Goal: Information Seeking & Learning: Learn about a topic

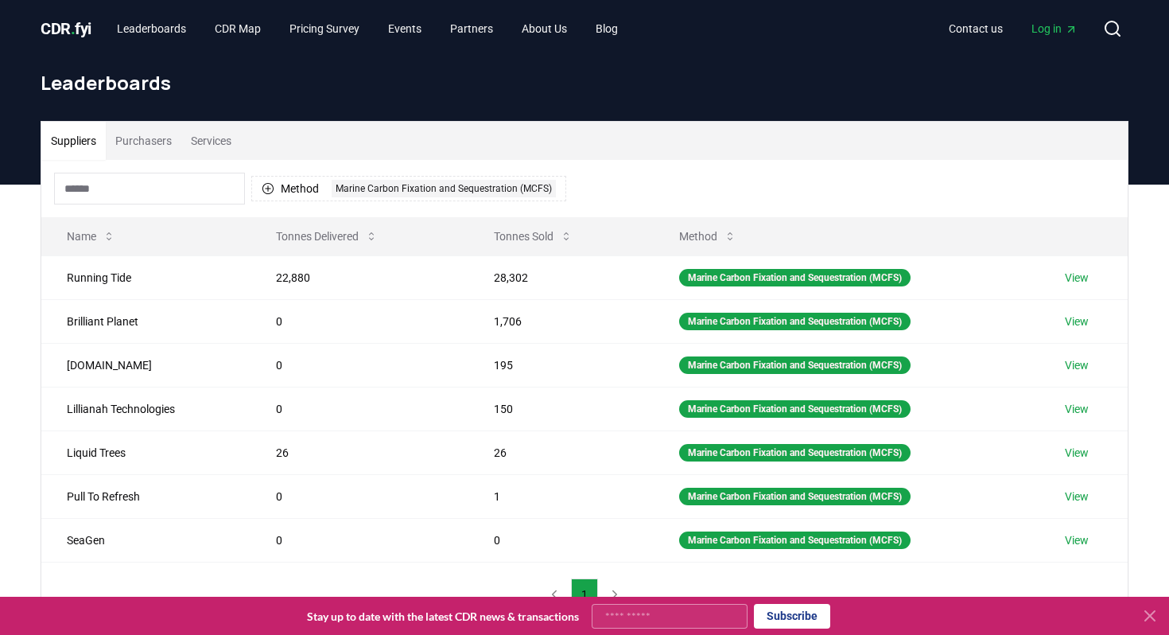
scroll to position [17, 0]
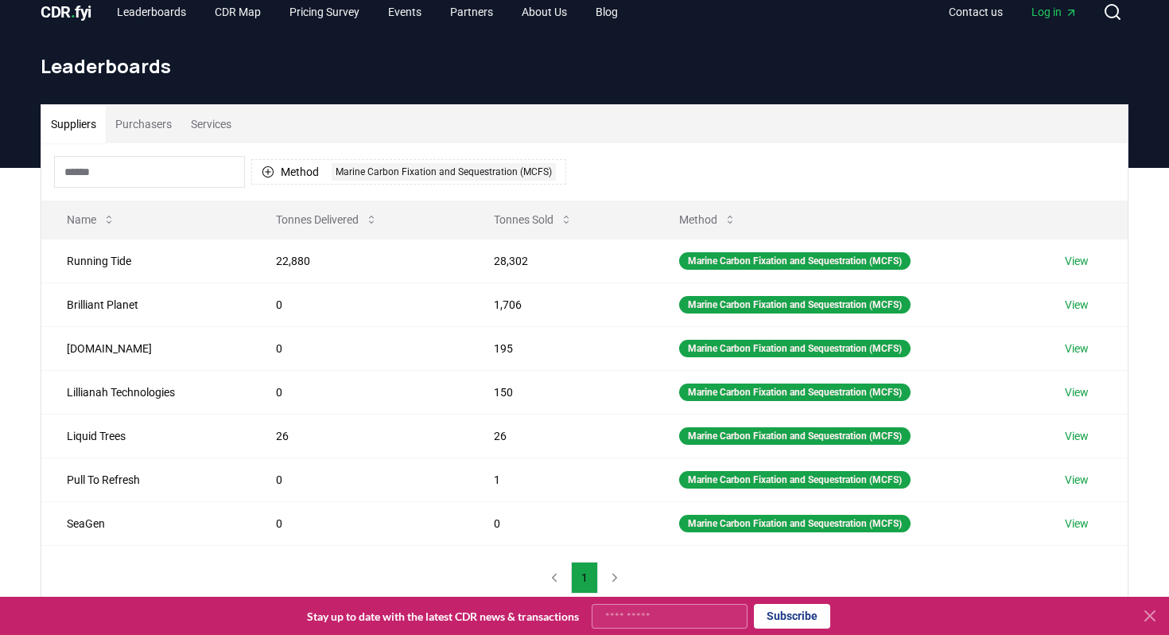
click at [782, 151] on div "Method 1 Marine Carbon Fixation and Sequestration (MCFS)" at bounding box center [584, 171] width 1086 height 57
drag, startPoint x: 386, startPoint y: 172, endPoint x: 458, endPoint y: 133, distance: 82.2
click at [458, 133] on div "Suppliers Purchasers Services Method 1 Marine Carbon Fixation and Sequestration…" at bounding box center [584, 357] width 1086 height 504
click at [374, 173] on div "Marine Carbon Fixation and Sequestration (MCFS)" at bounding box center [444, 171] width 224 height 17
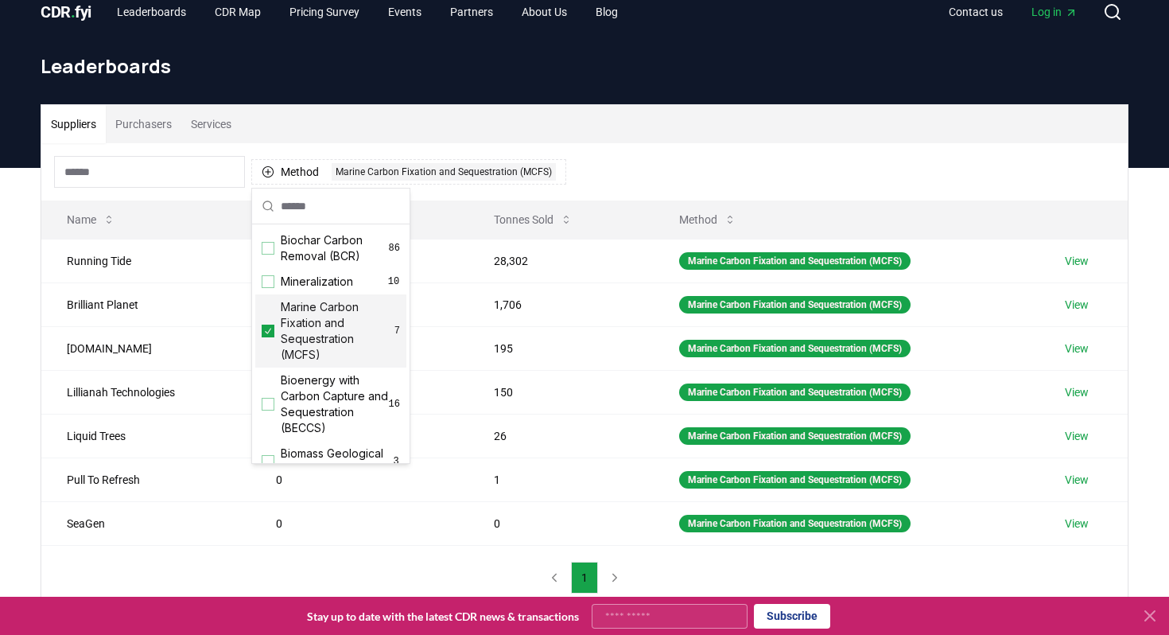
click at [347, 320] on span "Marine Carbon Fixation and Sequestration (MCFS)" at bounding box center [338, 331] width 114 height 64
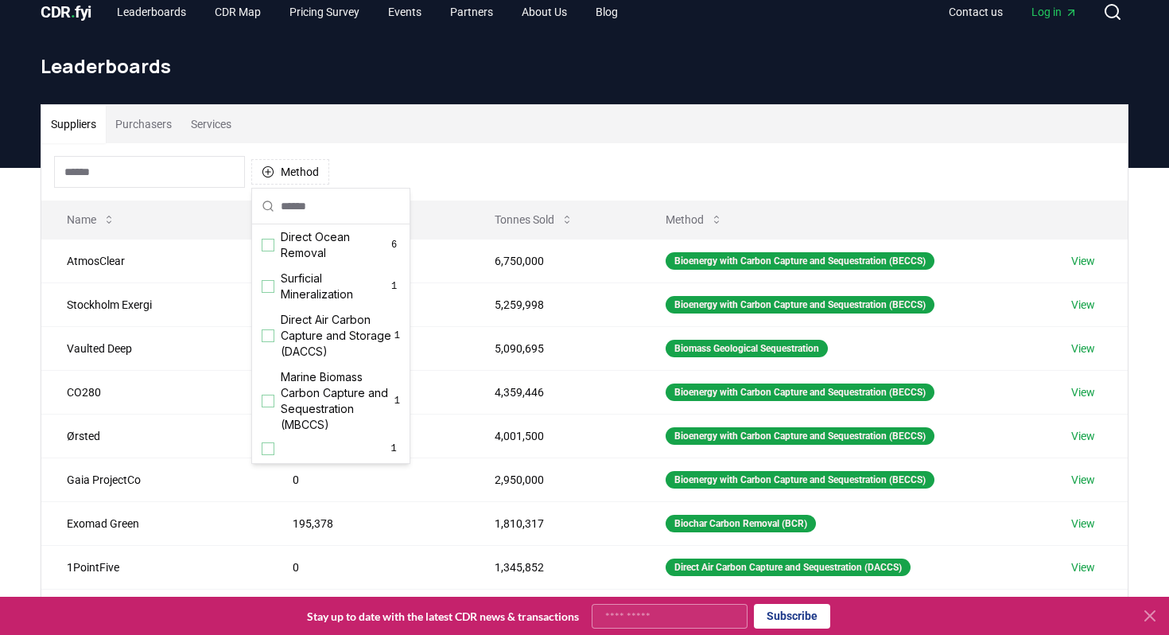
scroll to position [26, 0]
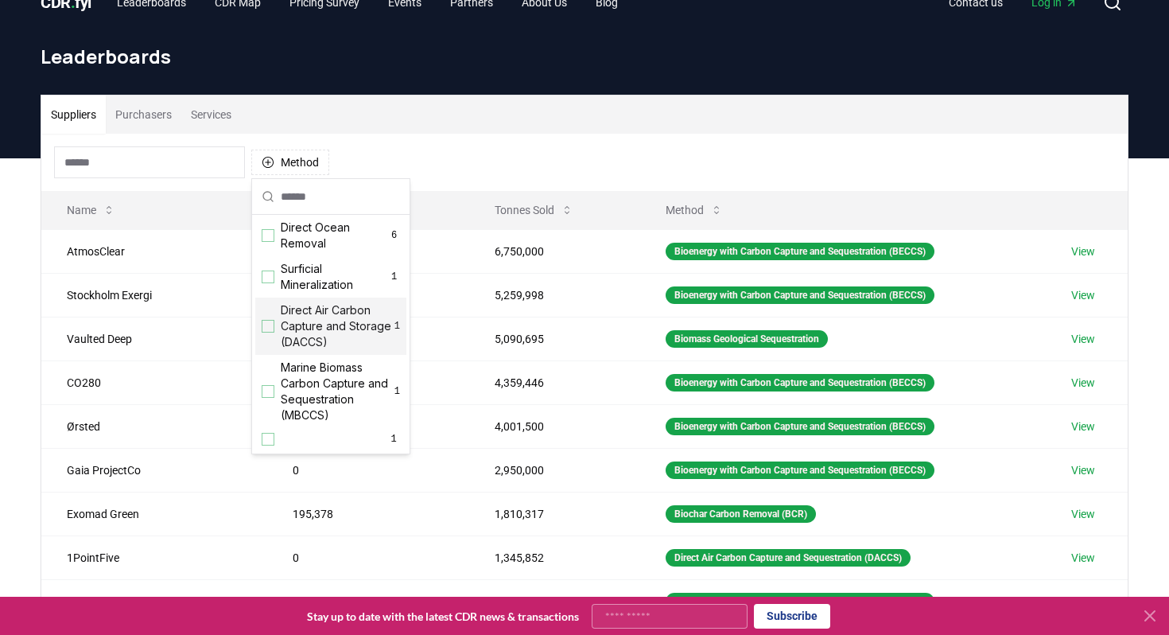
click at [336, 334] on span "Direct Air Carbon Capture and Storage (DACCS)" at bounding box center [338, 326] width 114 height 48
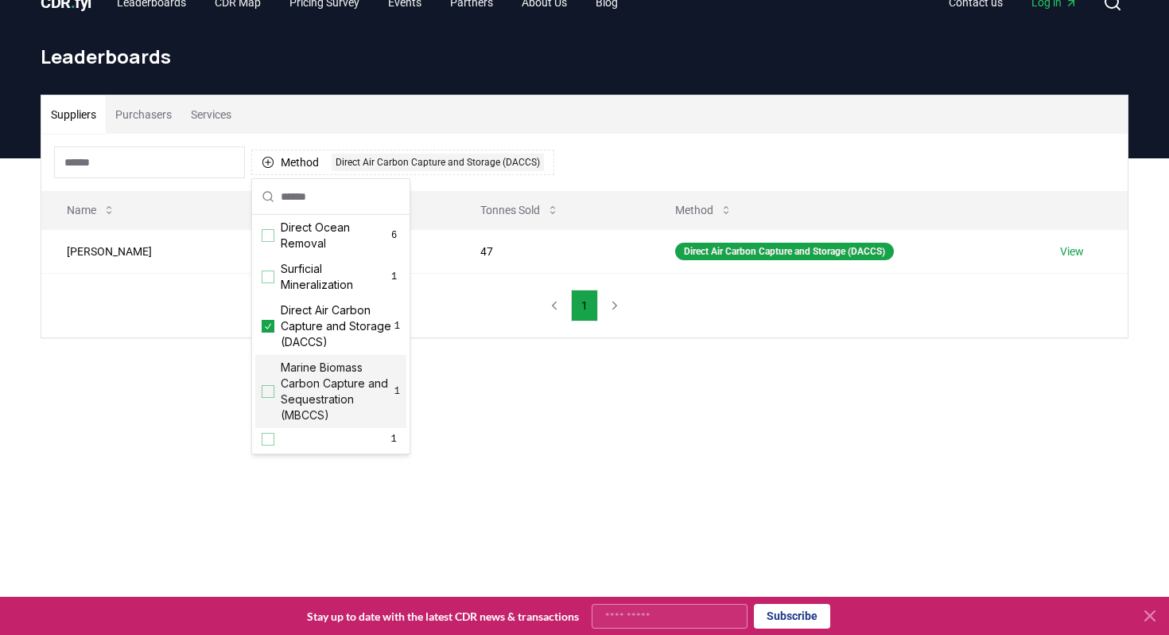
click at [287, 360] on span "Marine Biomass Carbon Capture and Sequestration (MBCCS)" at bounding box center [338, 391] width 114 height 64
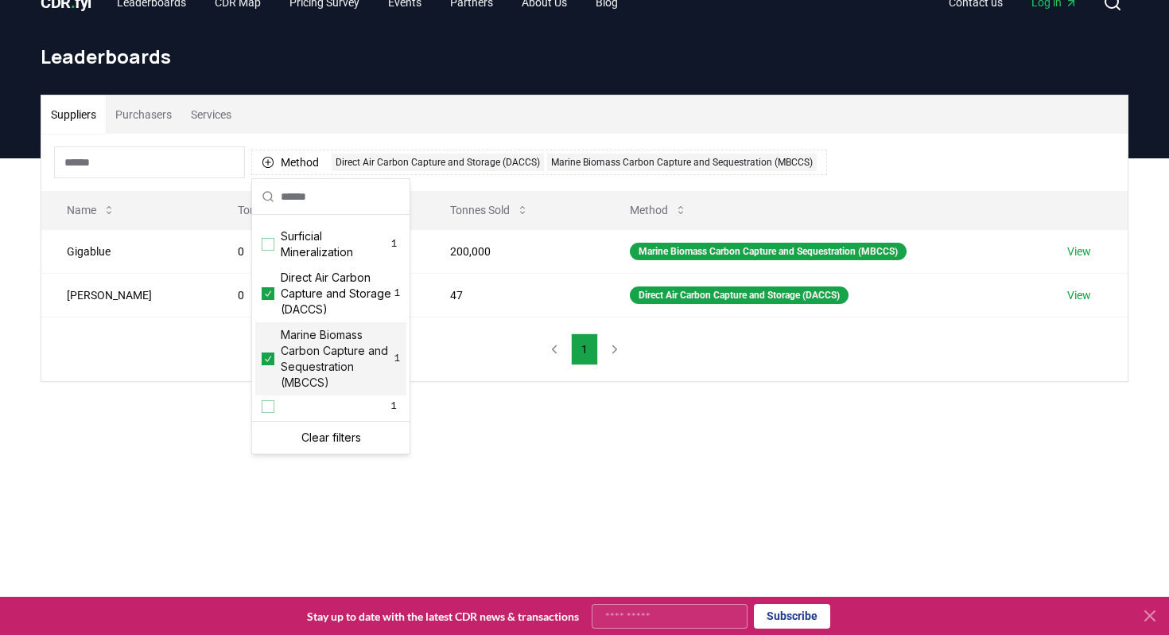
scroll to position [523, 0]
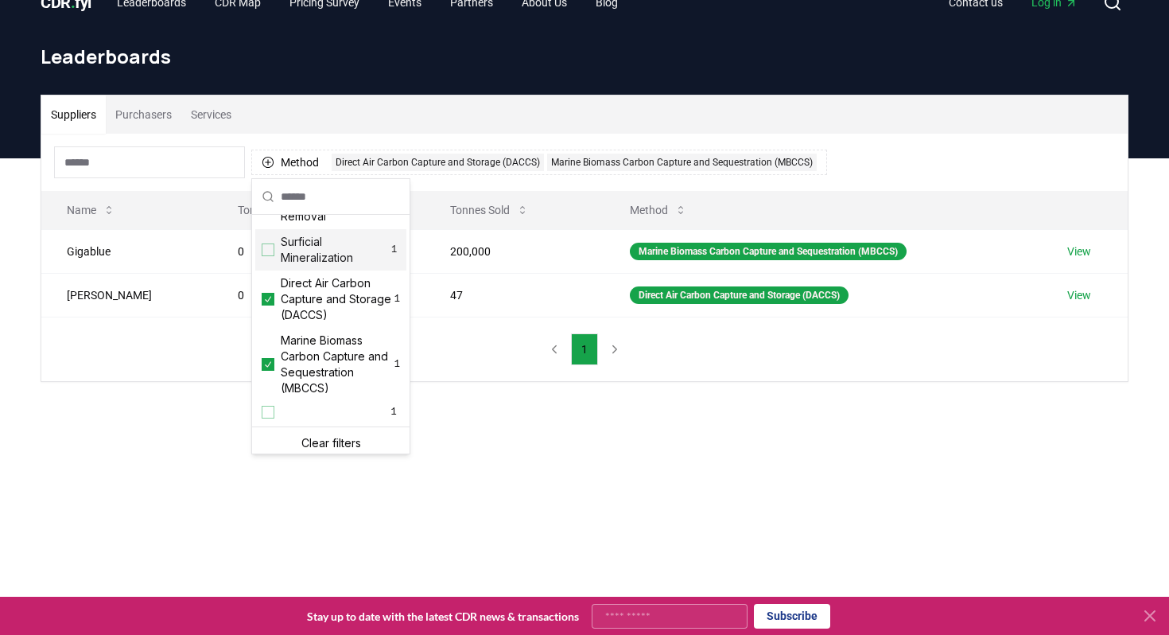
click at [392, 117] on div "Suppliers Purchasers Services" at bounding box center [584, 114] width 1086 height 38
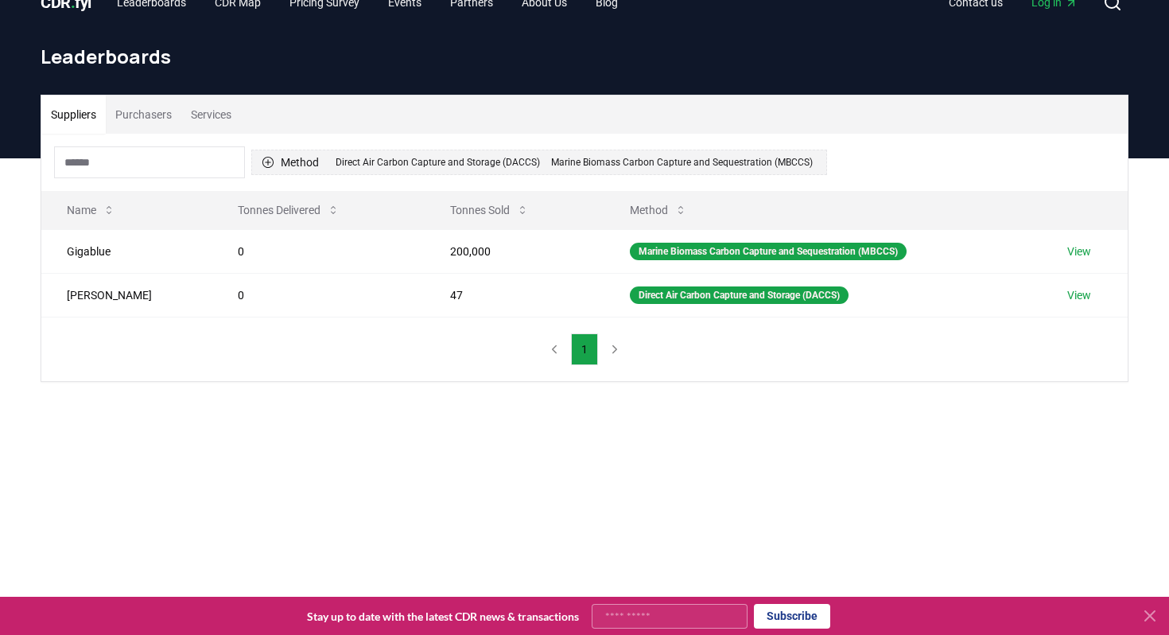
click at [293, 163] on button "Method 2 Direct Air Carbon Capture and Storage (DACCS) Marine Biomass Carbon Ca…" at bounding box center [539, 162] width 576 height 25
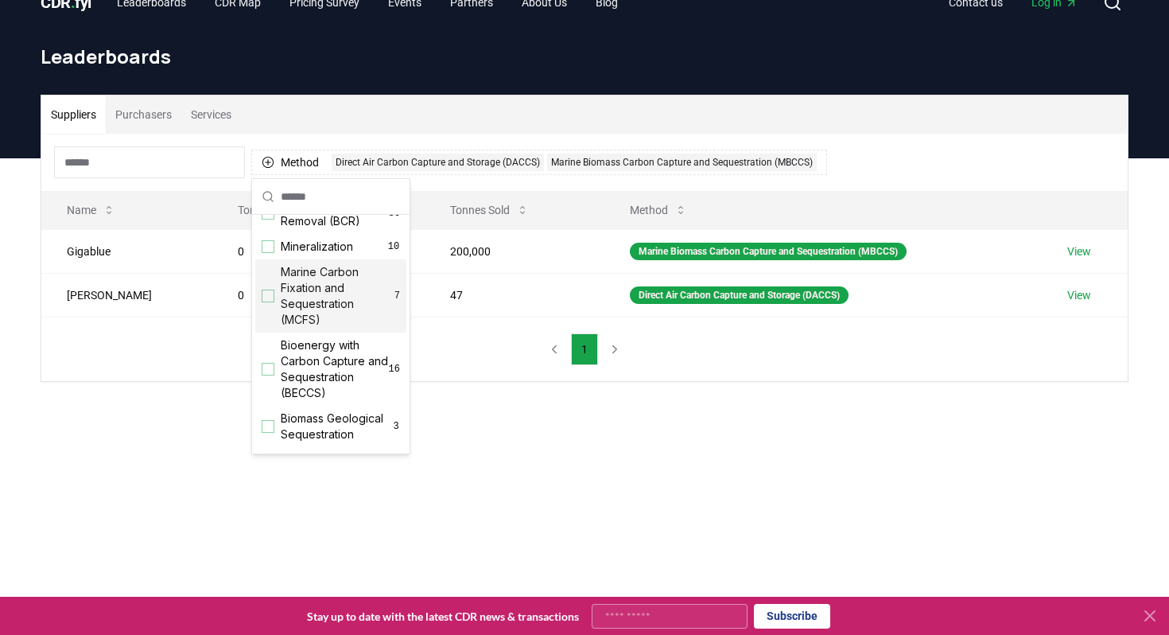
scroll to position [0, 0]
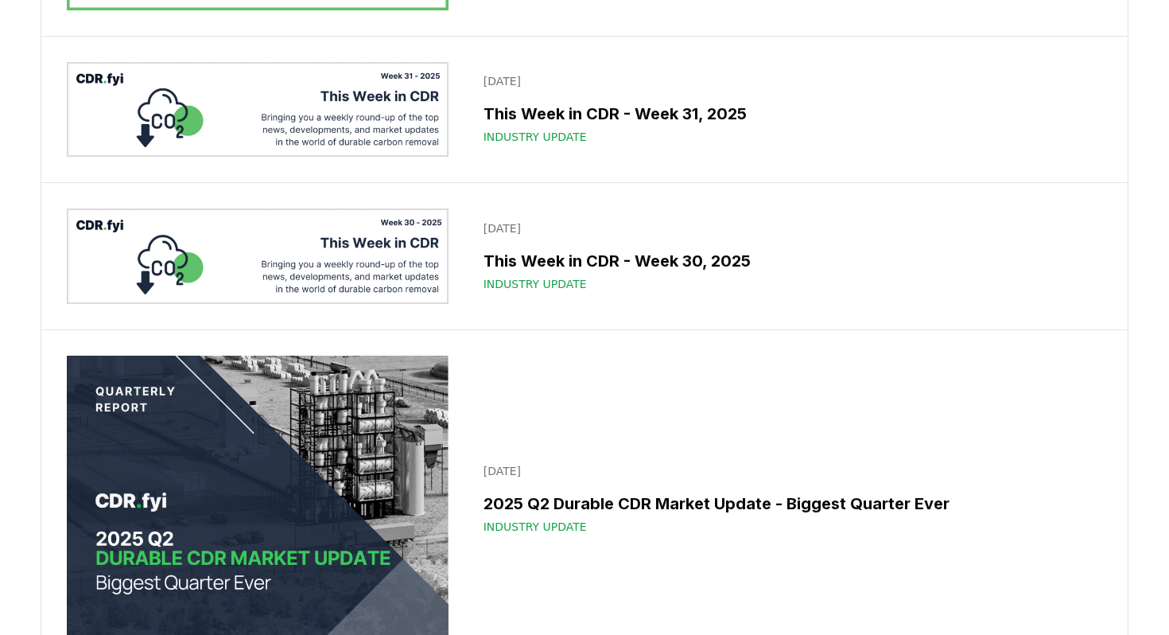
scroll to position [3594, 0]
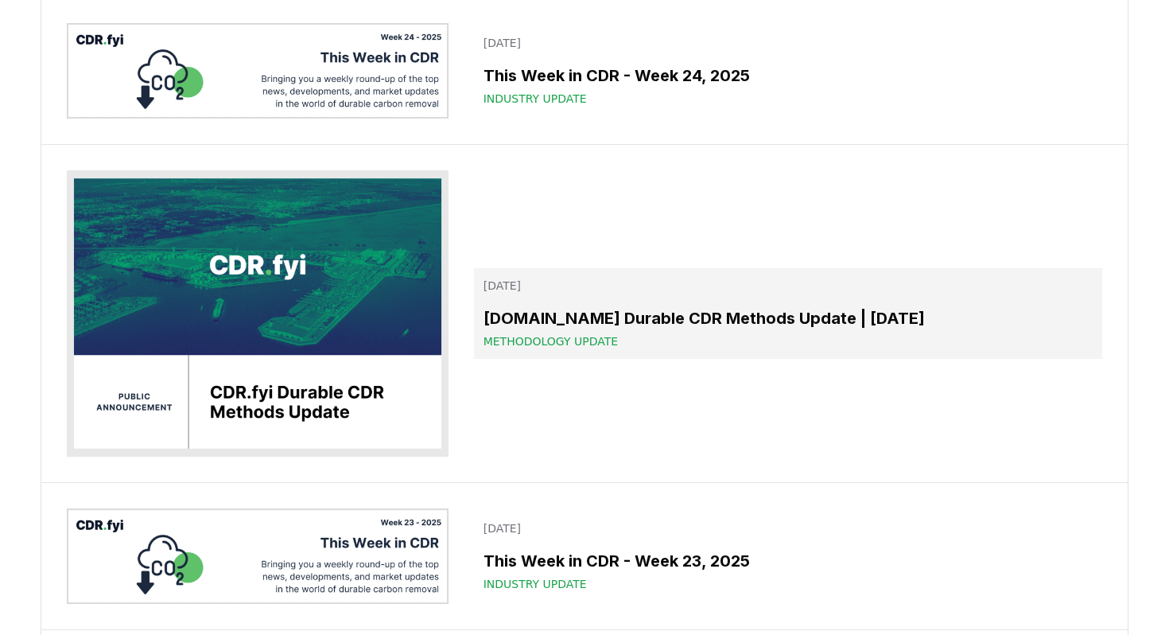
click at [634, 319] on h3 "[DOMAIN_NAME] Durable CDR Methods Update | [DATE]" at bounding box center [788, 318] width 609 height 24
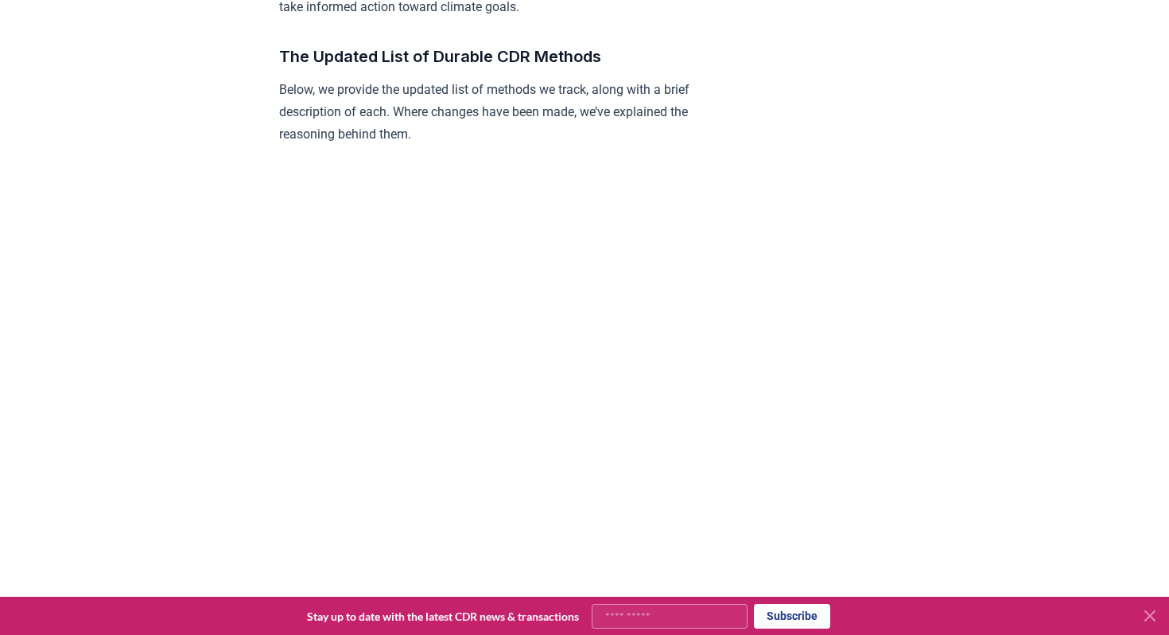
scroll to position [1380, 0]
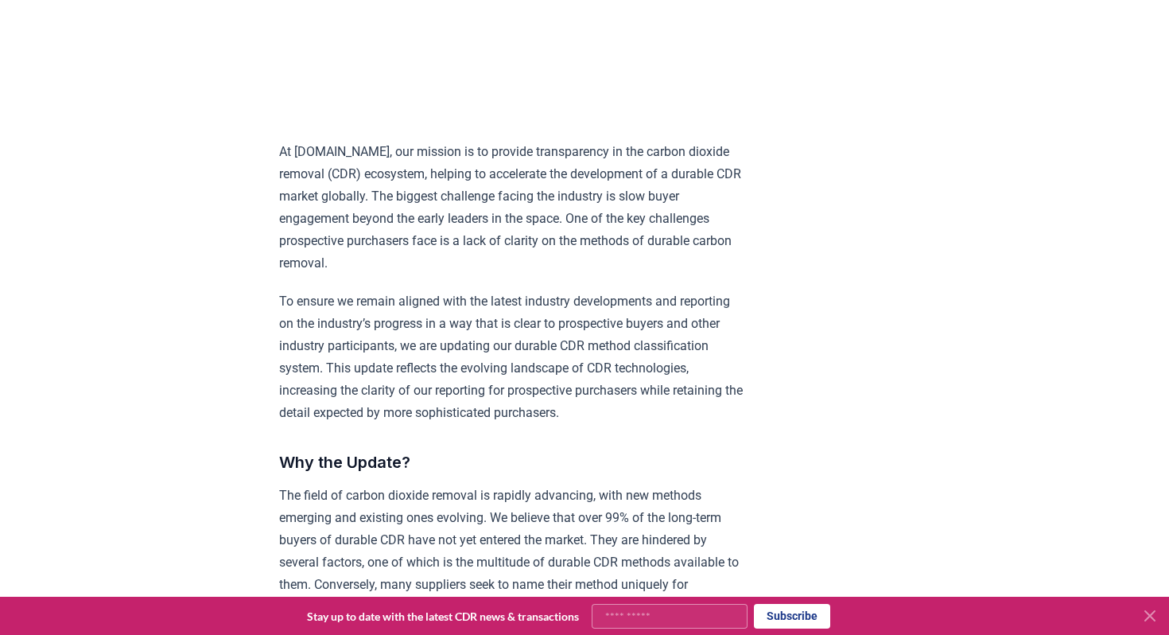
scroll to position [0, 0]
